Goal: Use online tool/utility: Utilize a website feature to perform a specific function

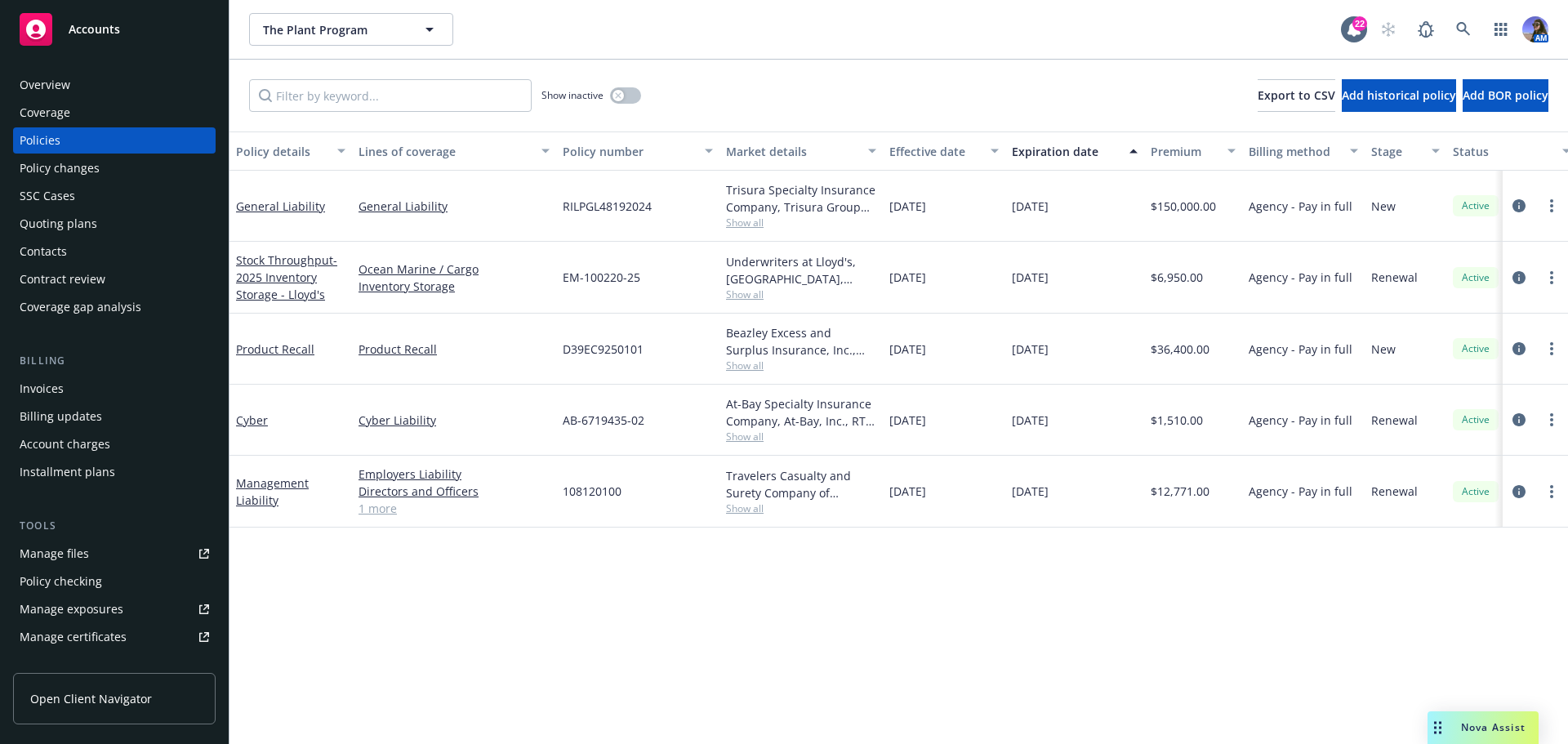
click at [1463, 721] on span "Nova Assist" at bounding box center [1494, 727] width 65 height 14
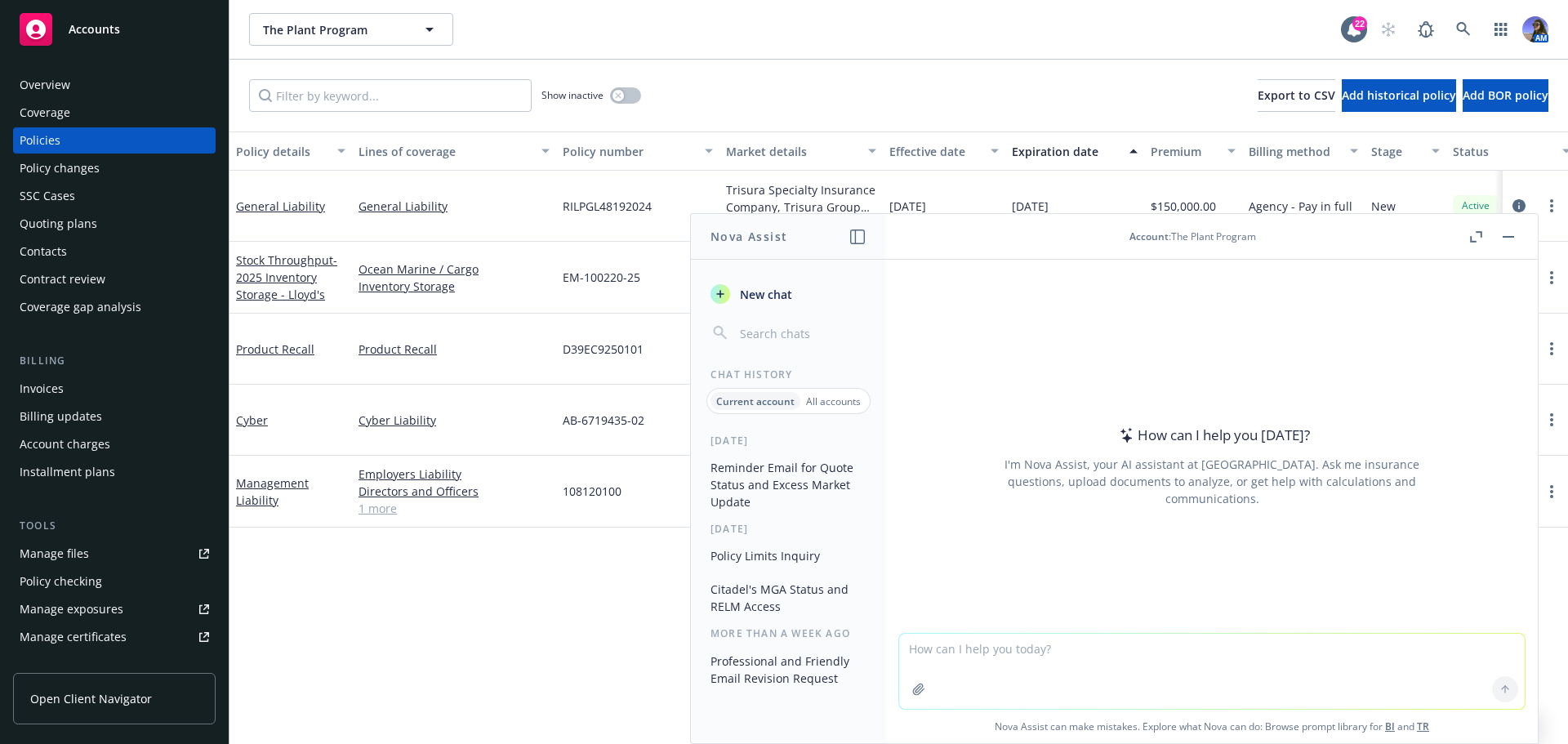
click at [935, 651] on textarea at bounding box center [1212, 672] width 625 height 75
paste textarea "clean up the following submission email, make it professional and concise. Hi J…"
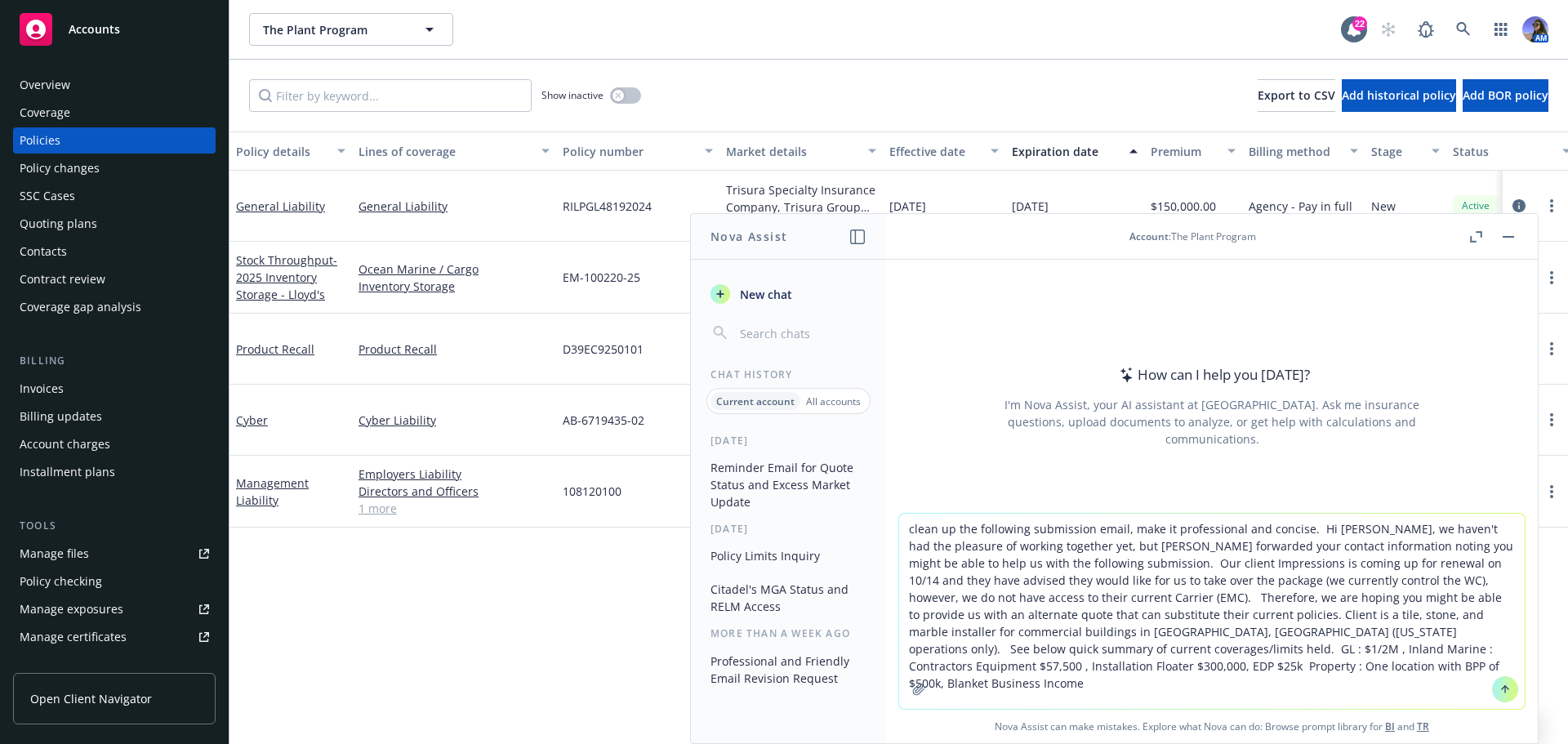
click at [1129, 666] on textarea "clean up the following submission email, make it professional and concise. Hi J…" at bounding box center [1212, 611] width 625 height 195
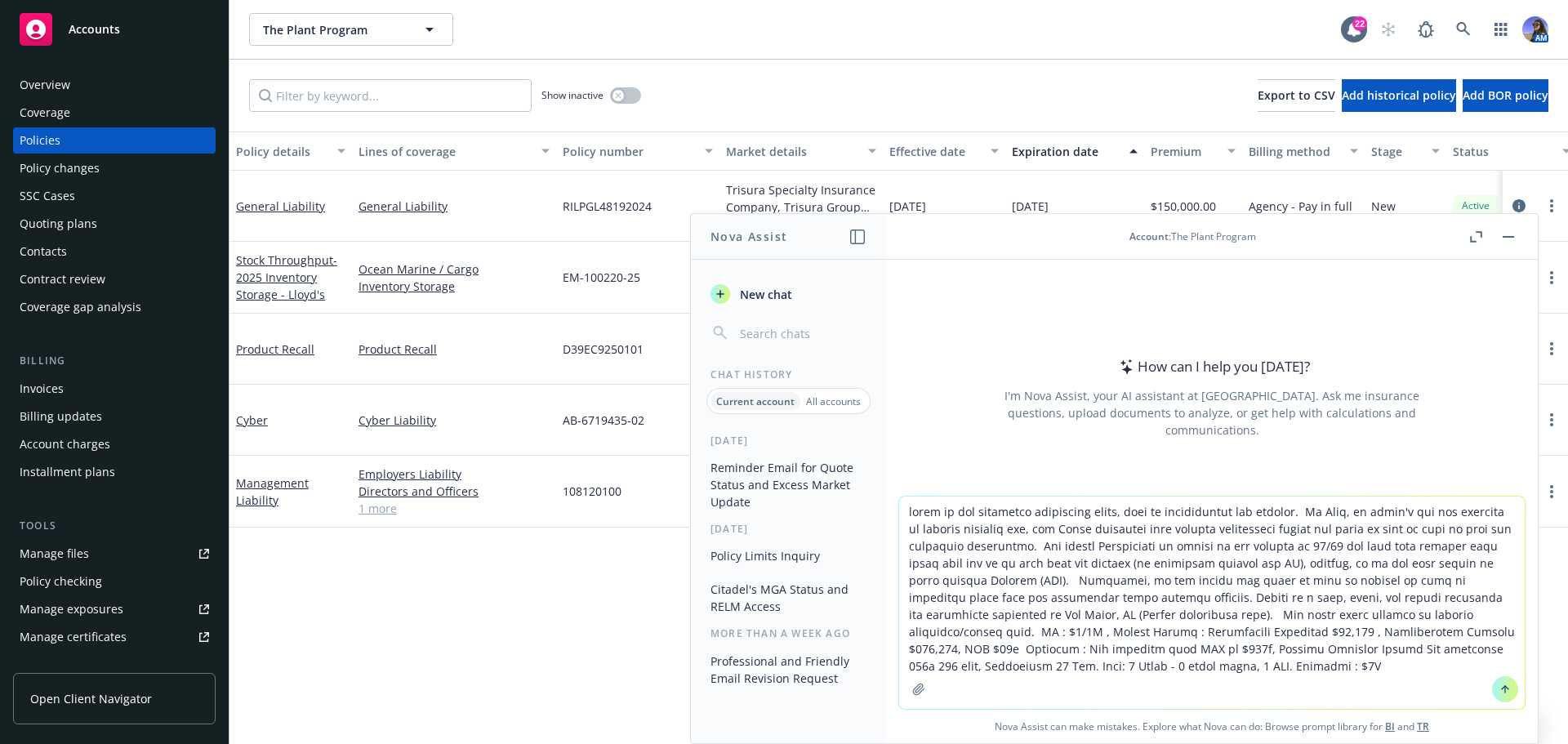
click at [1086, 666] on textarea at bounding box center [1212, 603] width 625 height 212
click at [1168, 620] on textarea at bounding box center [1212, 603] width 625 height 212
click at [1199, 663] on textarea at bounding box center [1212, 603] width 625 height 212
click at [1179, 653] on textarea at bounding box center [1212, 594] width 625 height 229
click at [1283, 649] on textarea at bounding box center [1212, 594] width 625 height 229
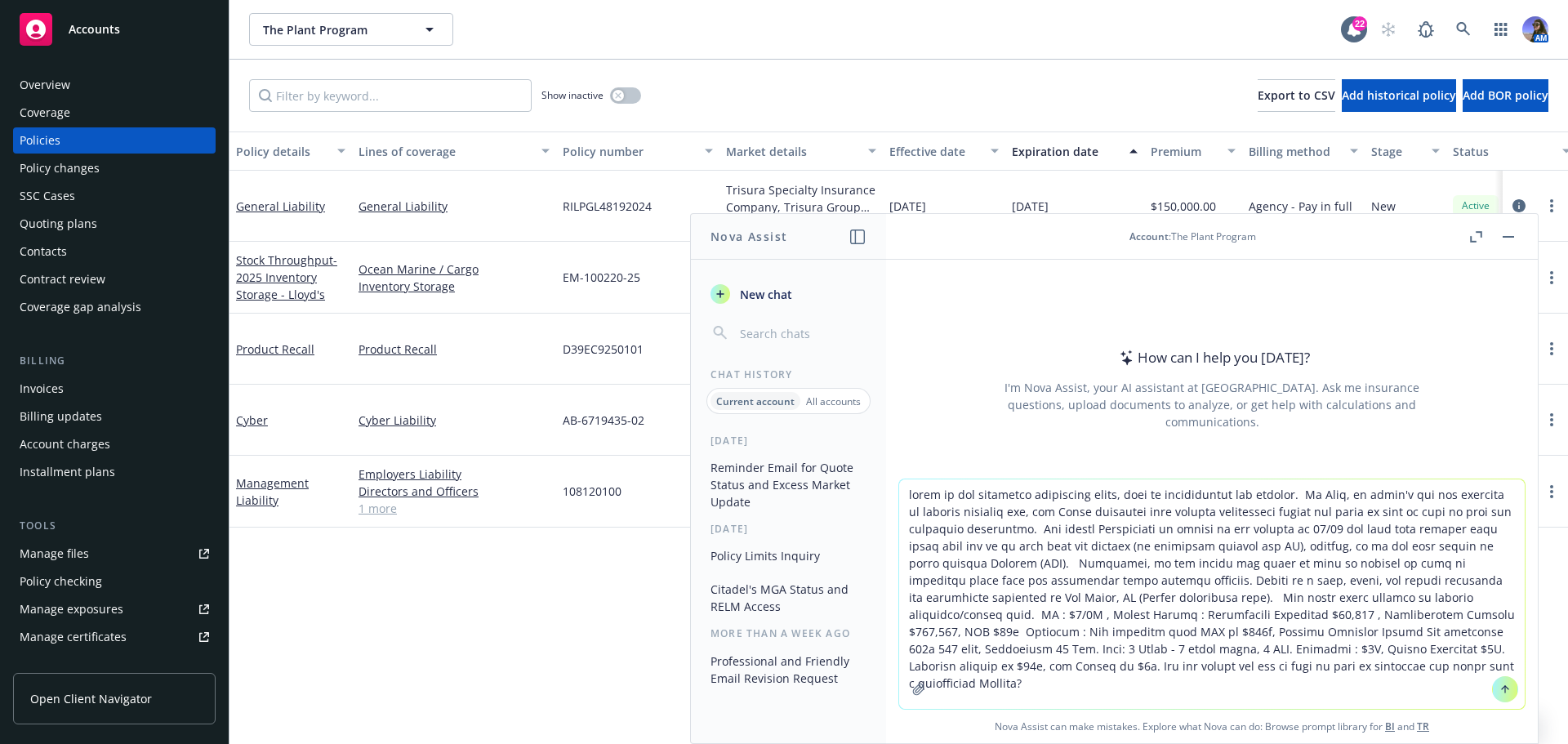
type textarea "clean up the following submission email, make it professional and concise. Hi J…"
click at [1502, 687] on icon at bounding box center [1505, 688] width 7 height 3
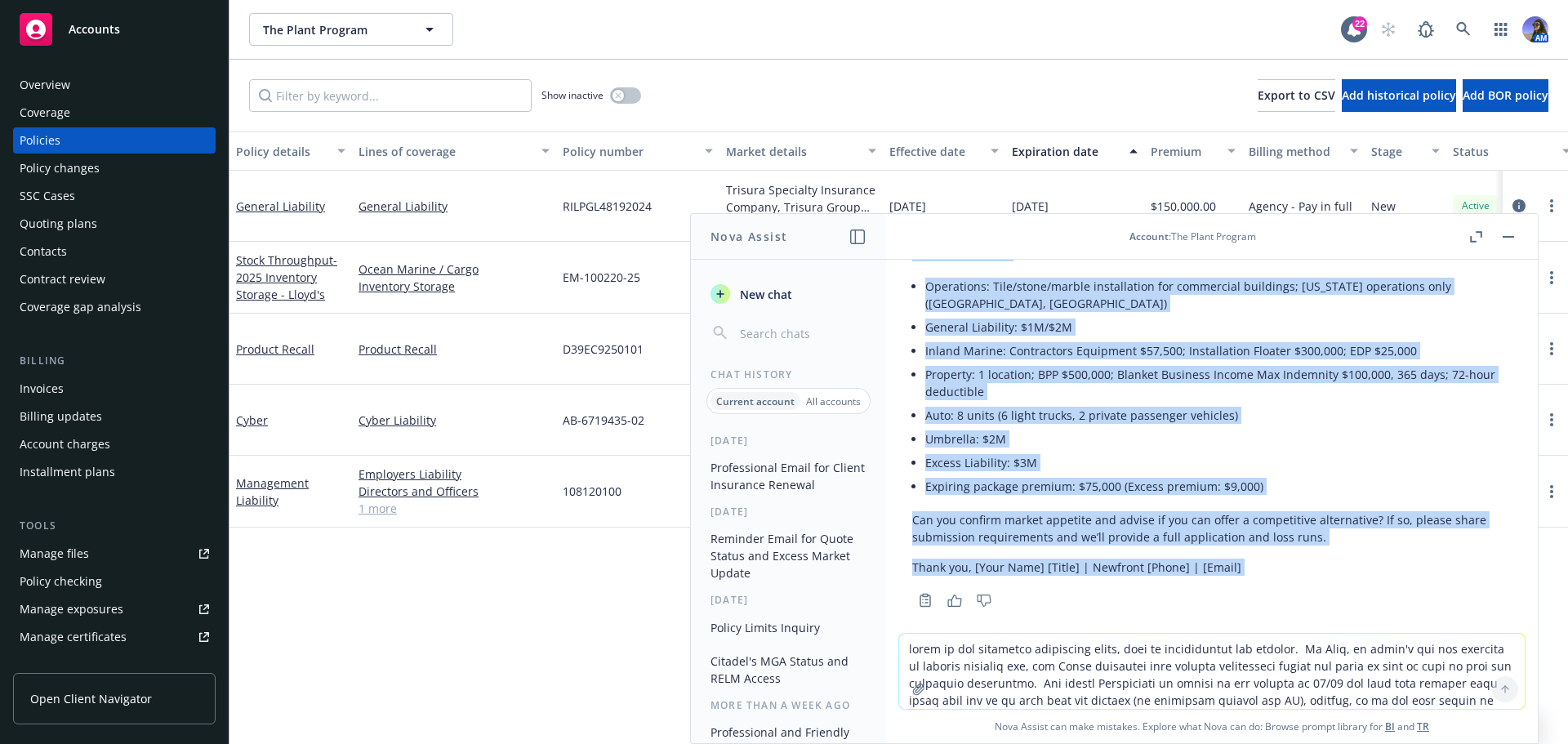
scroll to position [451, 0]
drag, startPoint x: 910, startPoint y: 372, endPoint x: 971, endPoint y: 552, distance: 190.1
click at [971, 552] on div "Subject: Market request – Impressions (Las Vegas, NV) package renewal 10/14/202…" at bounding box center [1212, 353] width 625 height 516
copy div "Hi Jeff, Danny shared your contact and suggested you might be able to help with…"
